Goal: Find contact information: Obtain details needed to contact an individual or organization

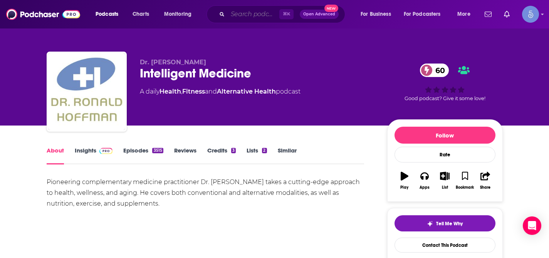
click at [263, 16] on input "Search podcasts, credits, & more..." at bounding box center [254, 14] width 52 height 12
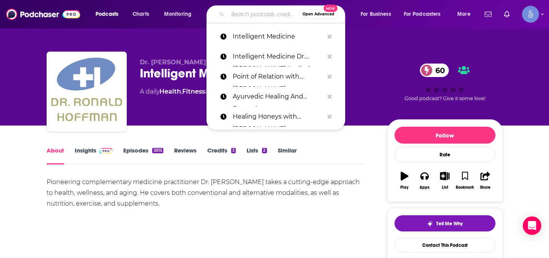
paste input "Pursuit of Wellness"
type input "Pursuit of Wellness"
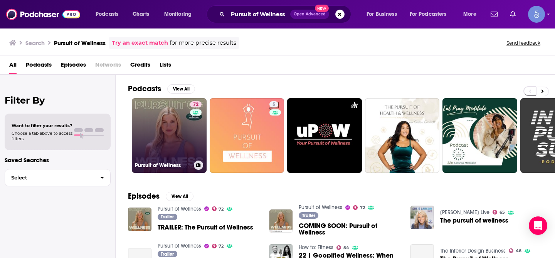
click at [167, 119] on link "72 Pursuit of Wellness" at bounding box center [169, 135] width 75 height 75
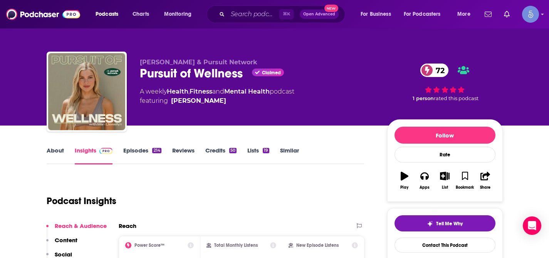
click at [346, 61] on p "[PERSON_NAME] & Pursuit Network" at bounding box center [257, 62] width 235 height 7
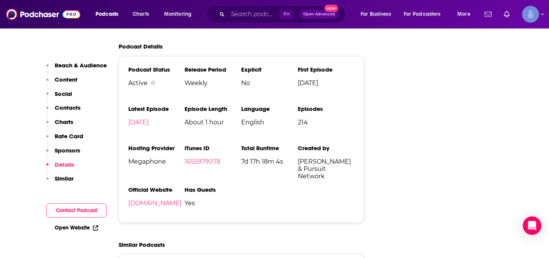
scroll to position [1456, 0]
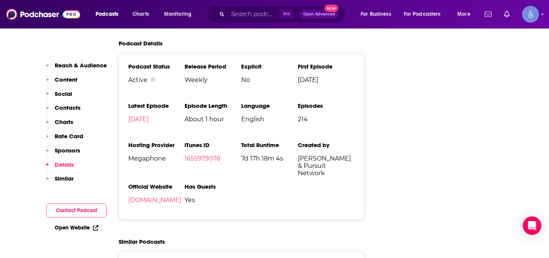
click at [72, 105] on p "Contacts" at bounding box center [68, 107] width 26 height 7
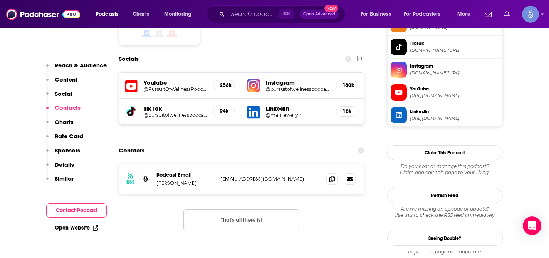
scroll to position [661, 0]
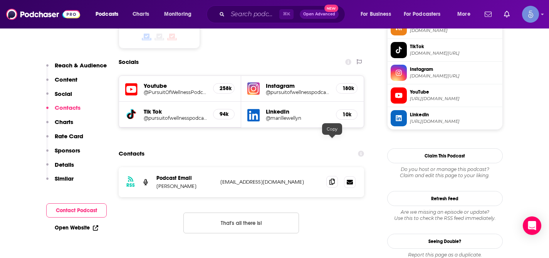
click at [330, 179] on icon at bounding box center [332, 182] width 5 height 6
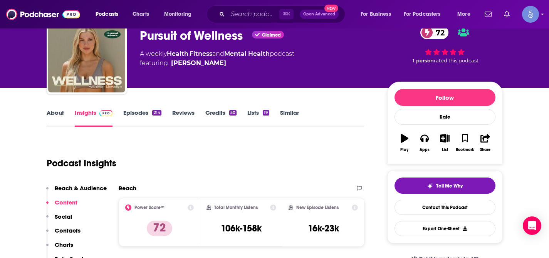
scroll to position [0, 0]
